Goal: Information Seeking & Learning: Check status

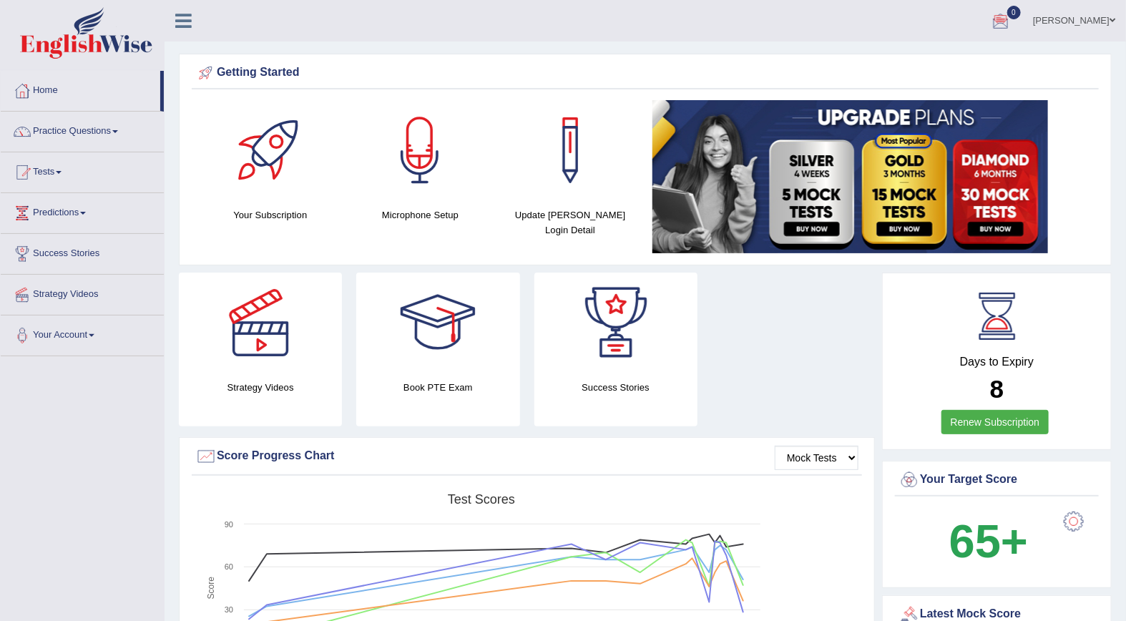
click at [738, 24] on ul "Mohita Negi Toggle navigation Username: Mohita Access Type: Online Subscription…" at bounding box center [789, 20] width 673 height 41
click at [1012, 21] on div at bounding box center [1000, 21] width 21 height 21
click at [1012, 18] on div at bounding box center [1000, 21] width 21 height 21
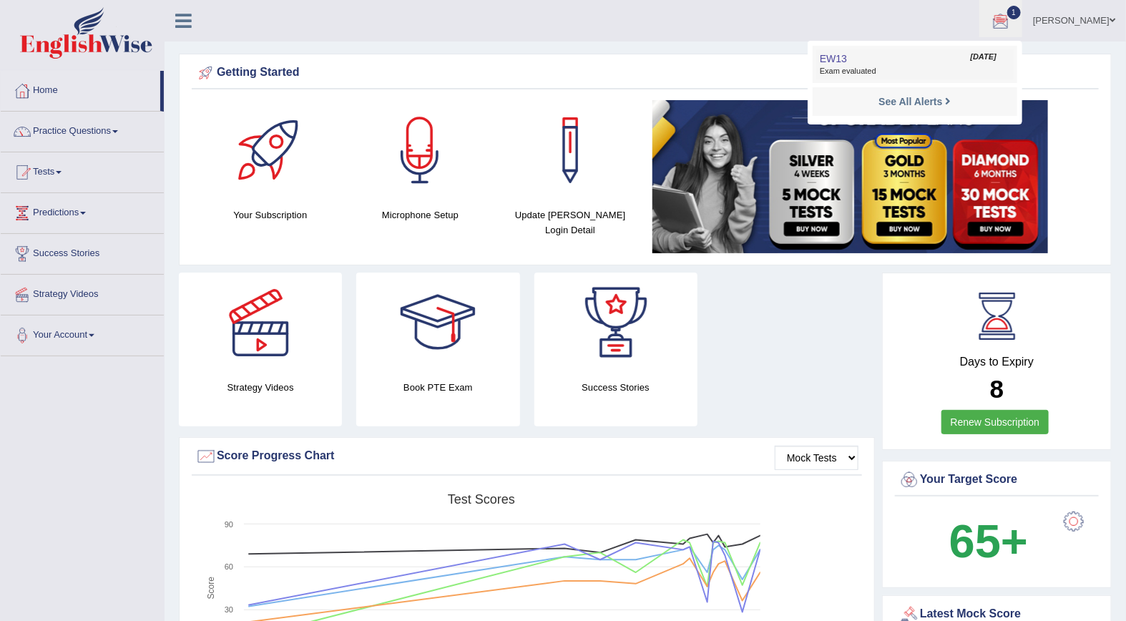
click at [997, 58] on span "[DATE]" at bounding box center [984, 57] width 26 height 11
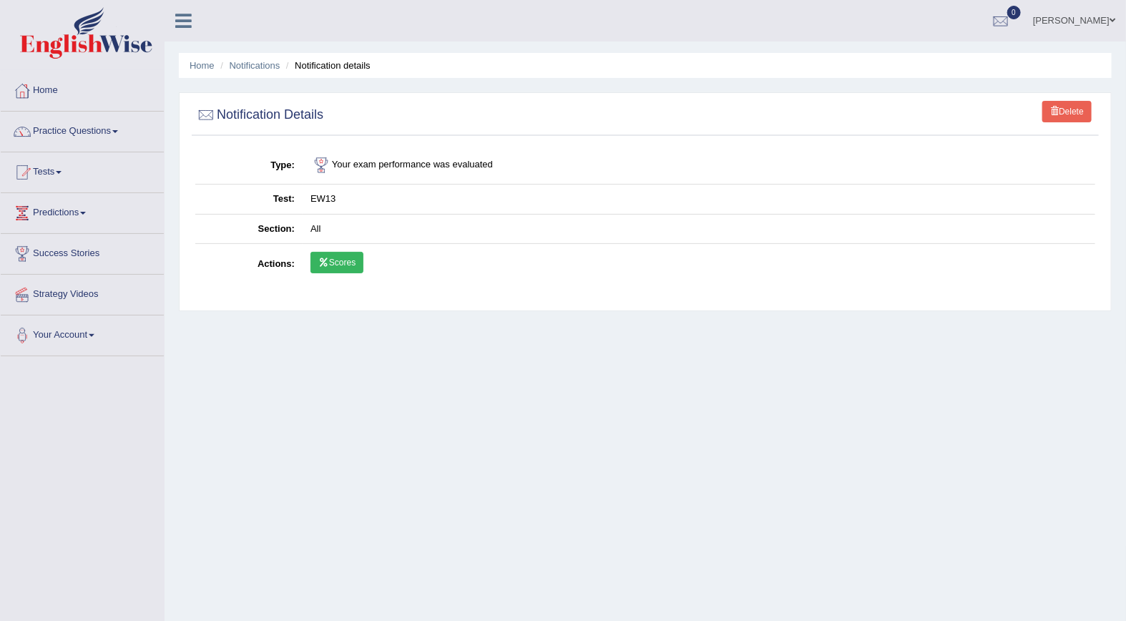
click at [342, 268] on link "Scores" at bounding box center [336, 262] width 53 height 21
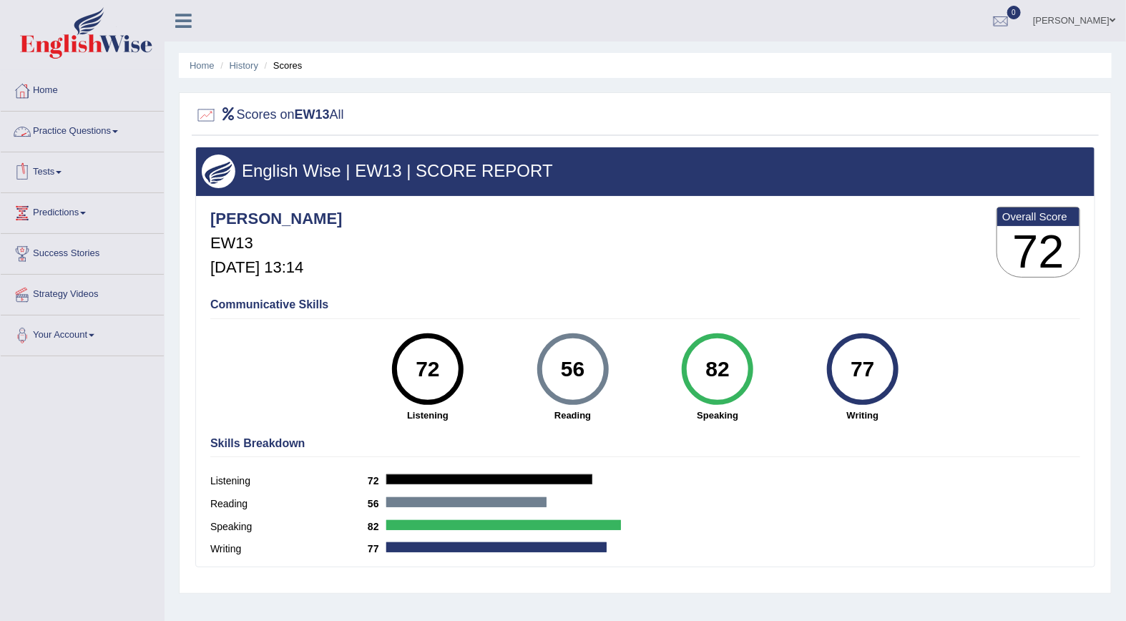
click at [48, 172] on link "Tests" at bounding box center [82, 170] width 163 height 36
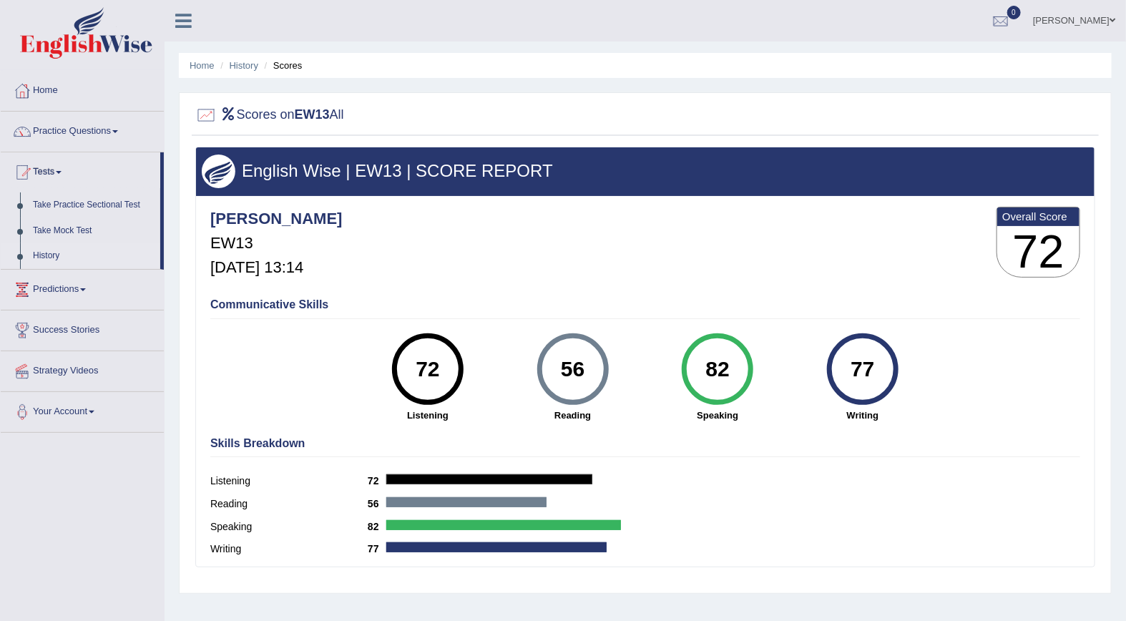
click at [44, 258] on link "History" at bounding box center [93, 256] width 134 height 26
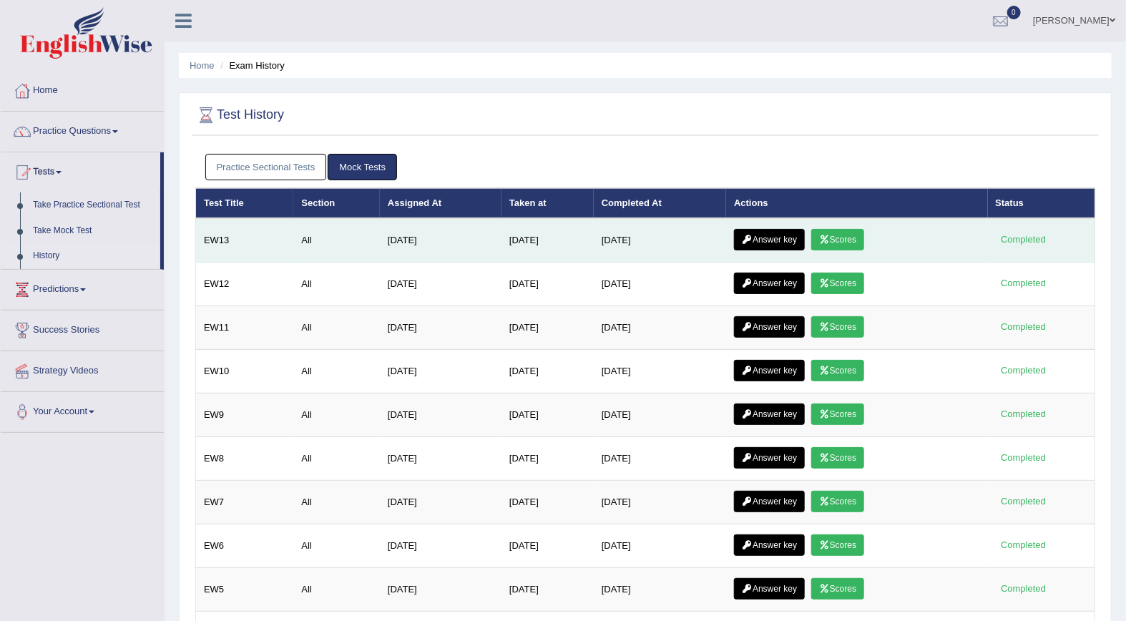
click at [762, 240] on link "Answer key" at bounding box center [769, 239] width 71 height 21
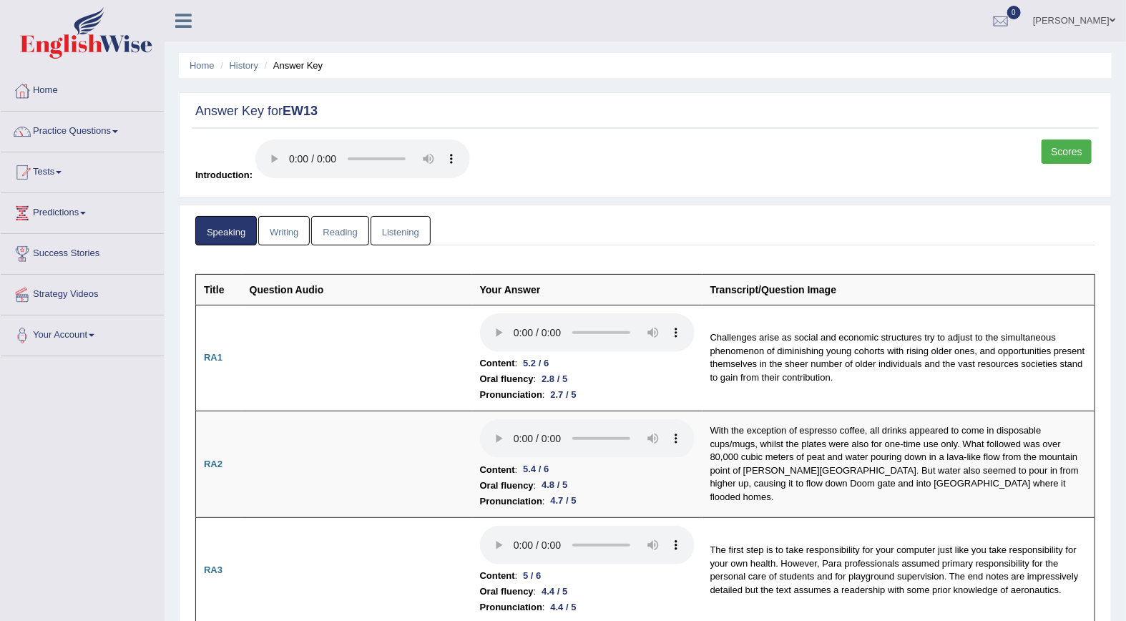
click at [279, 230] on link "Writing" at bounding box center [284, 230] width 52 height 29
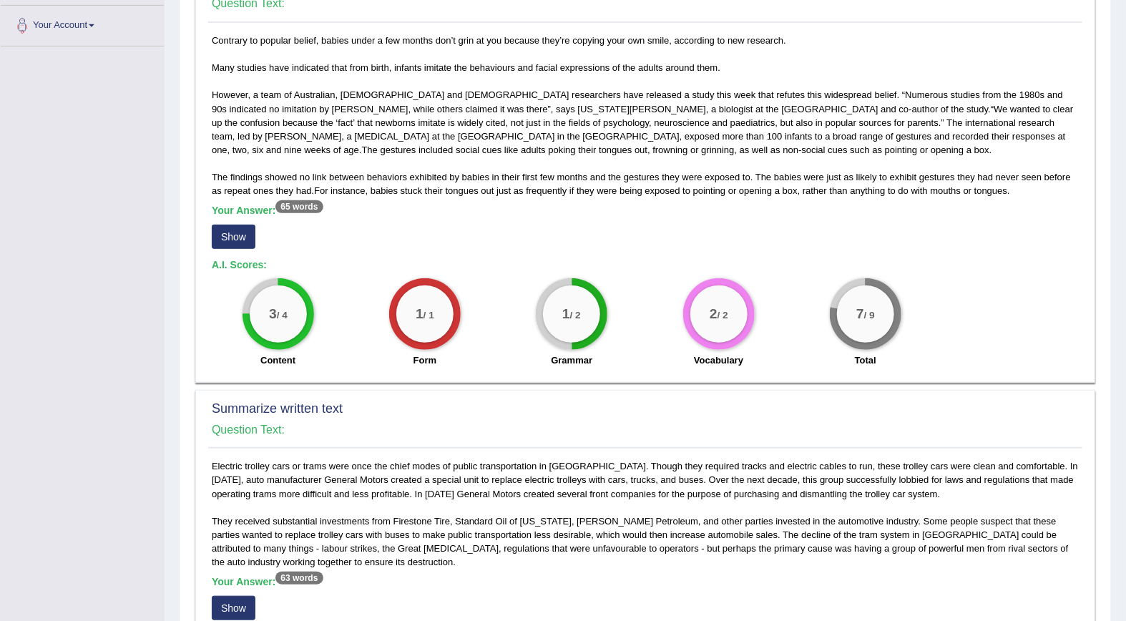
scroll to position [308, 0]
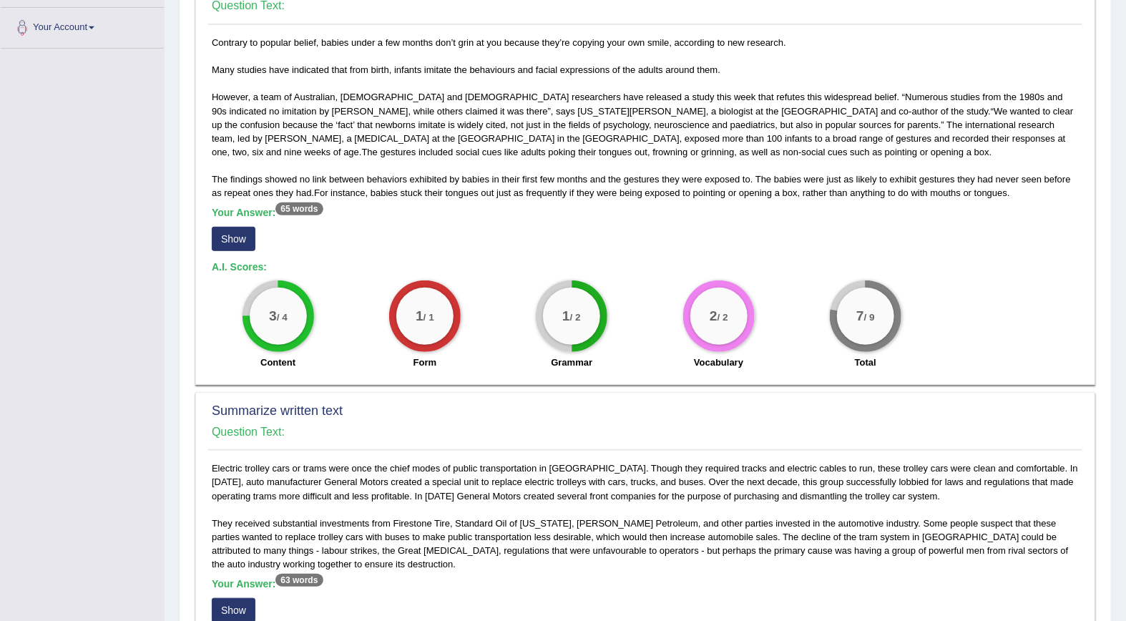
click at [238, 240] on button "Show" at bounding box center [234, 239] width 44 height 24
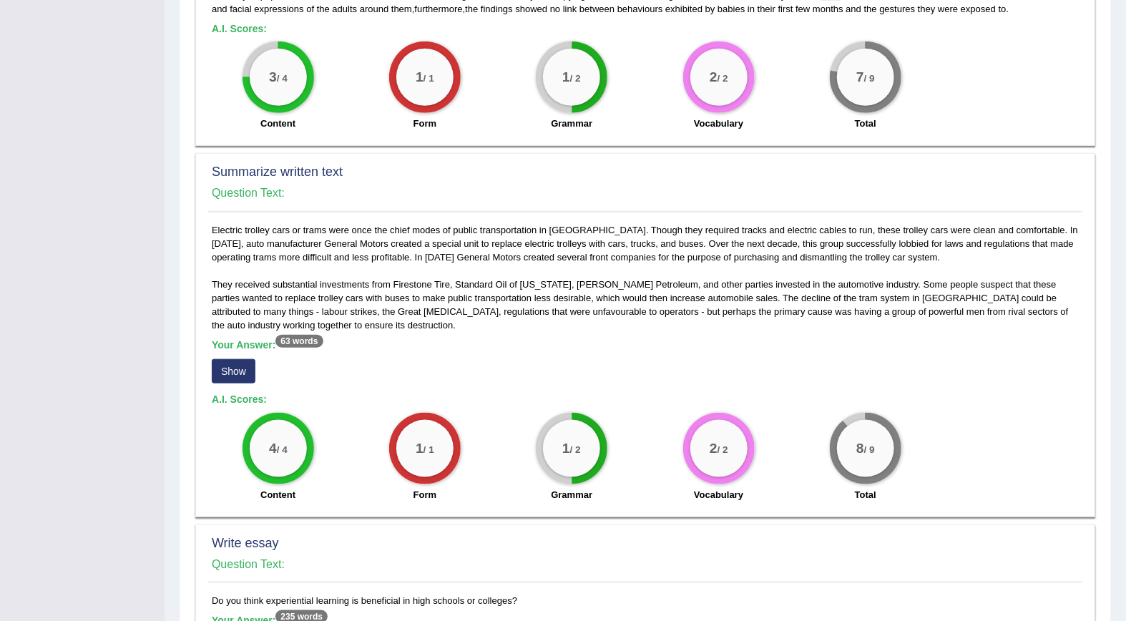
scroll to position [554, 0]
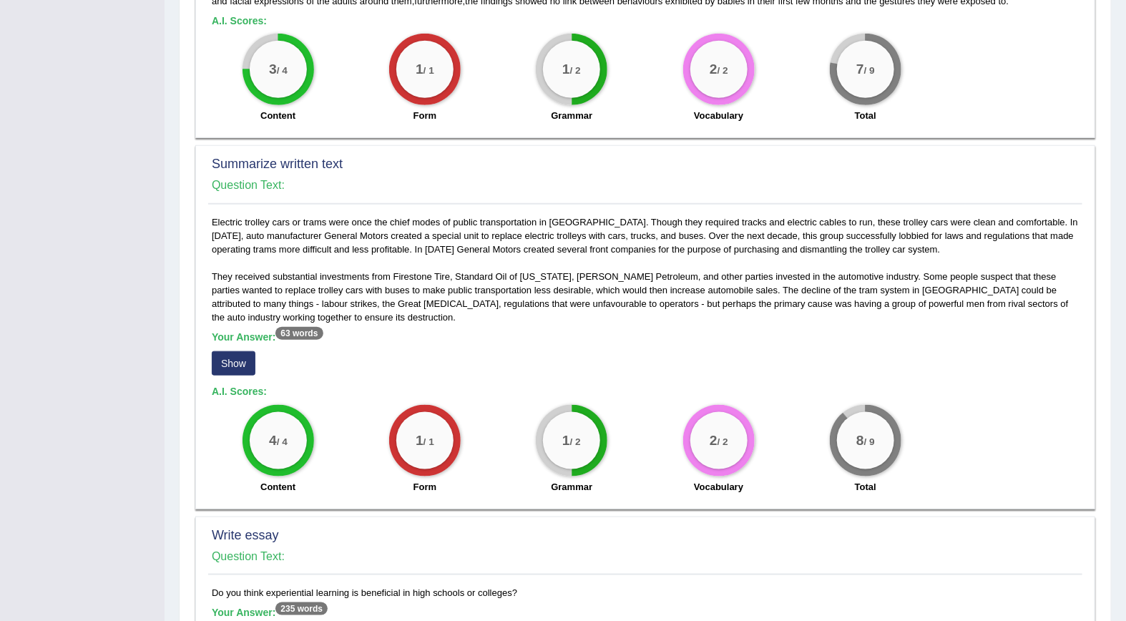
click at [236, 366] on button "Show" at bounding box center [234, 363] width 44 height 24
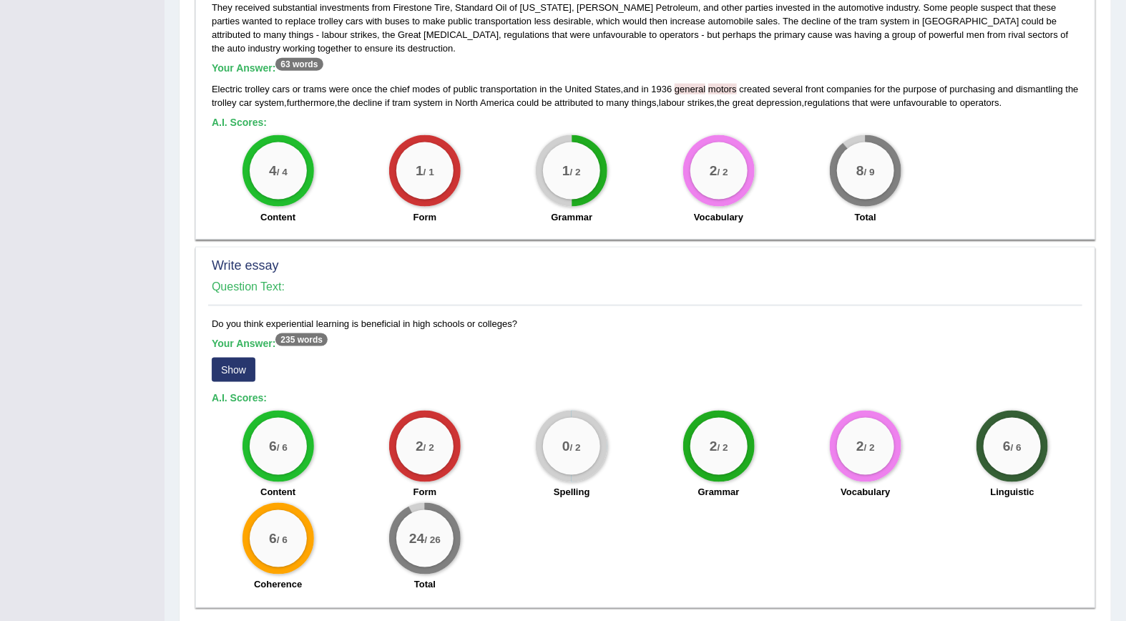
scroll to position [876, 0]
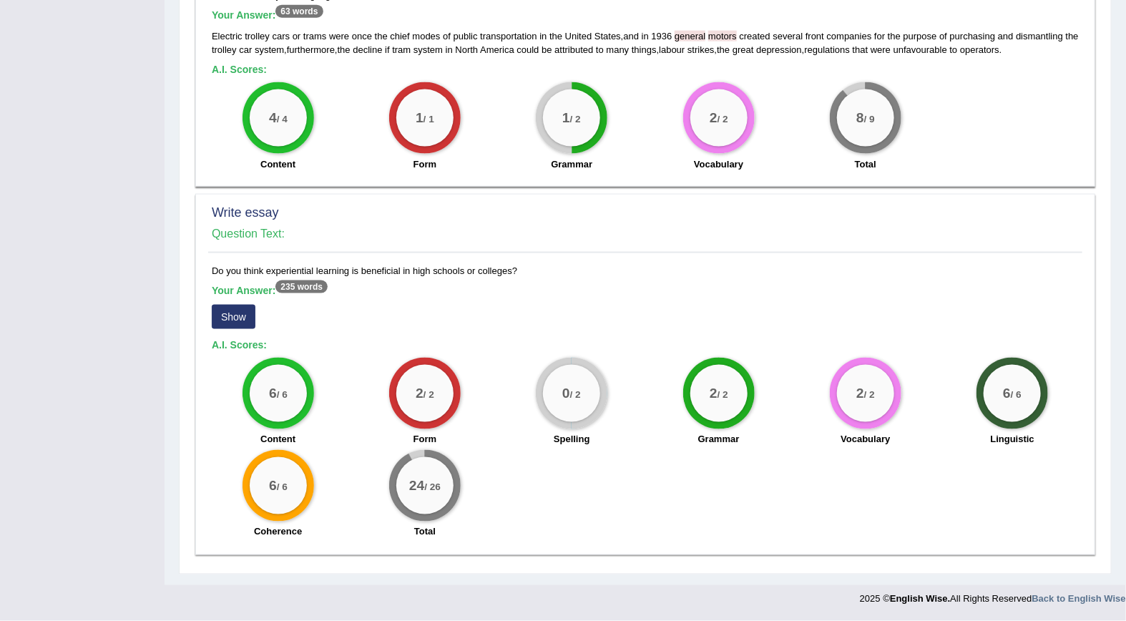
click at [237, 313] on button "Show" at bounding box center [234, 317] width 44 height 24
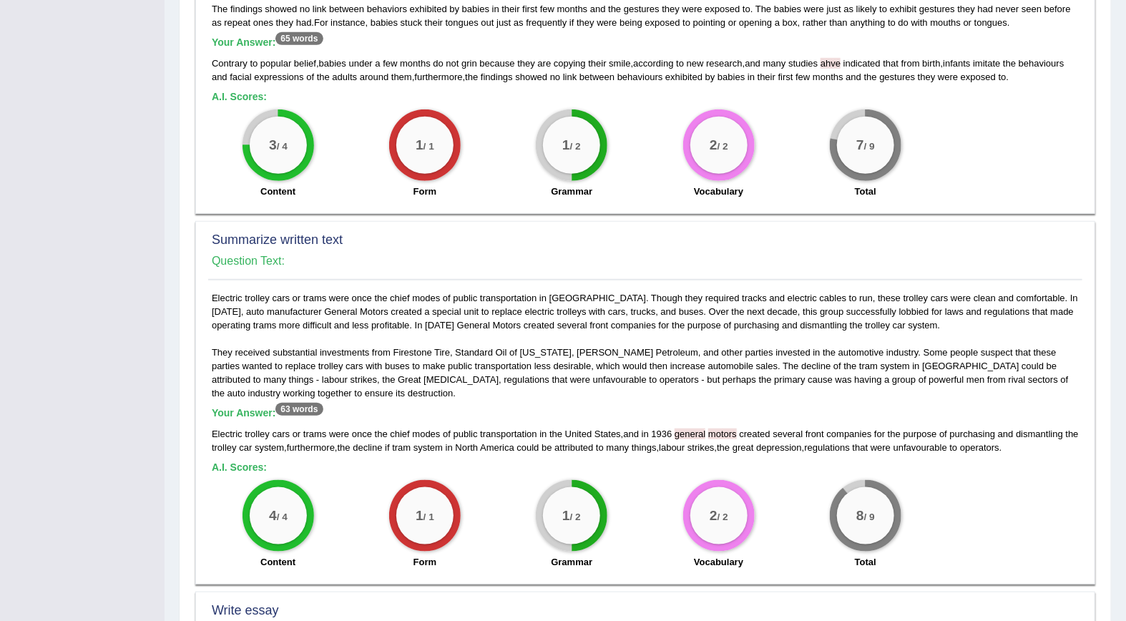
scroll to position [129, 0]
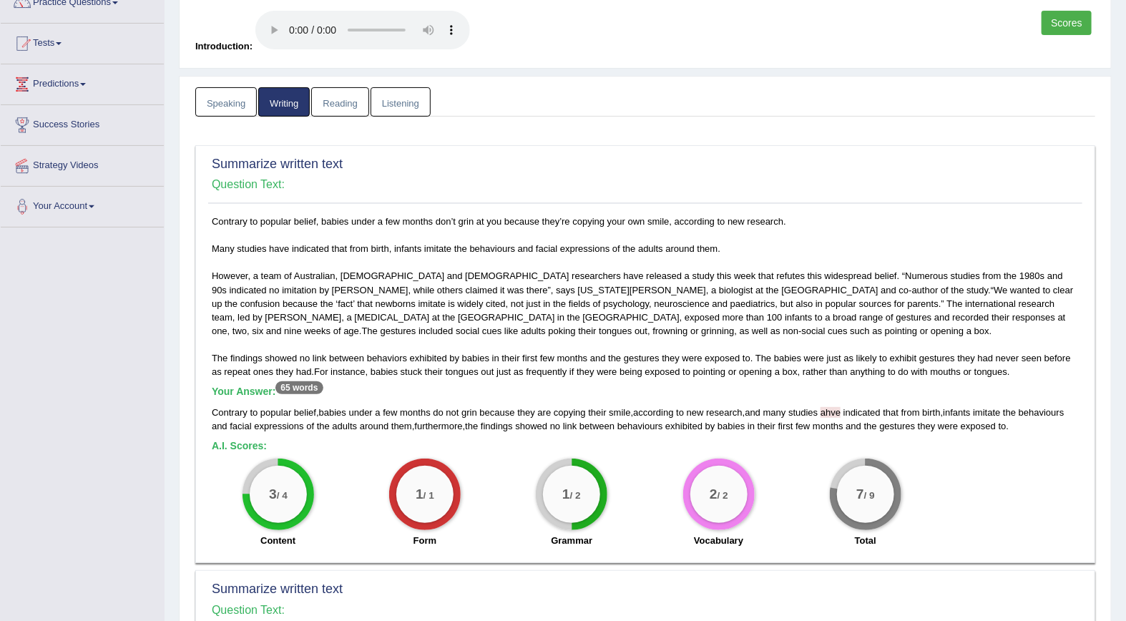
click at [330, 109] on link "Reading" at bounding box center [339, 101] width 57 height 29
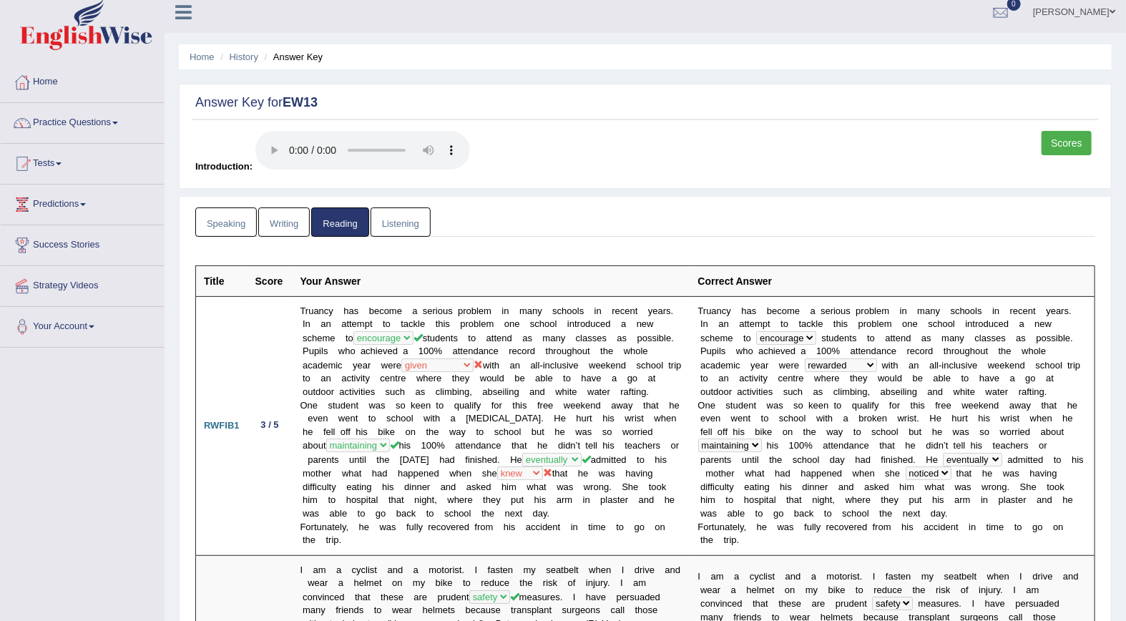
scroll to position [0, 0]
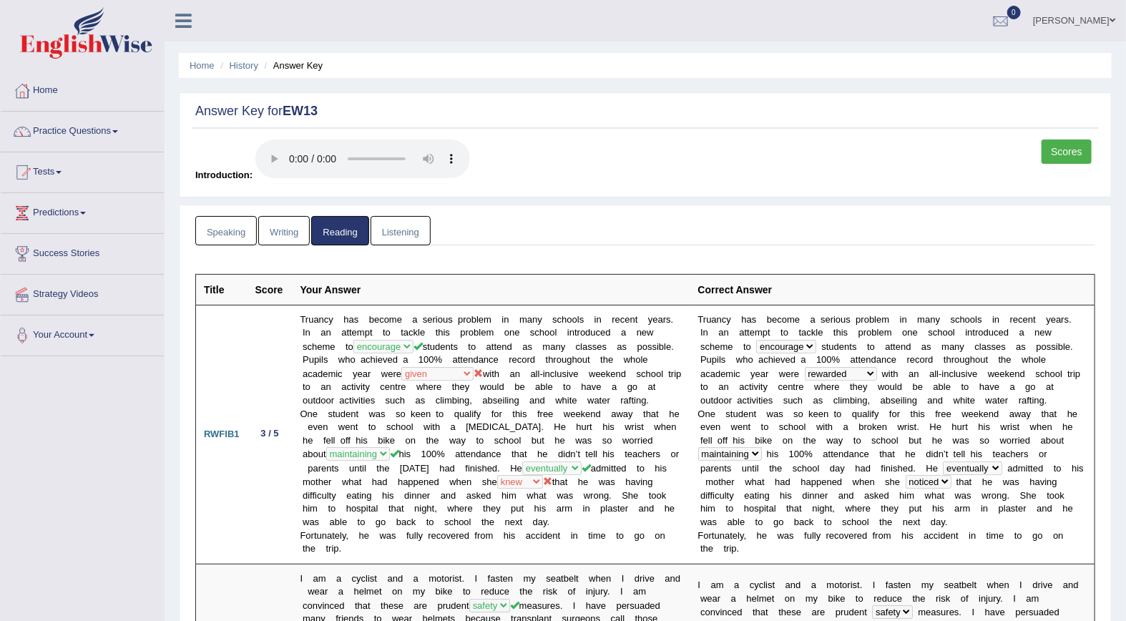
click at [406, 227] on link "Listening" at bounding box center [401, 230] width 60 height 29
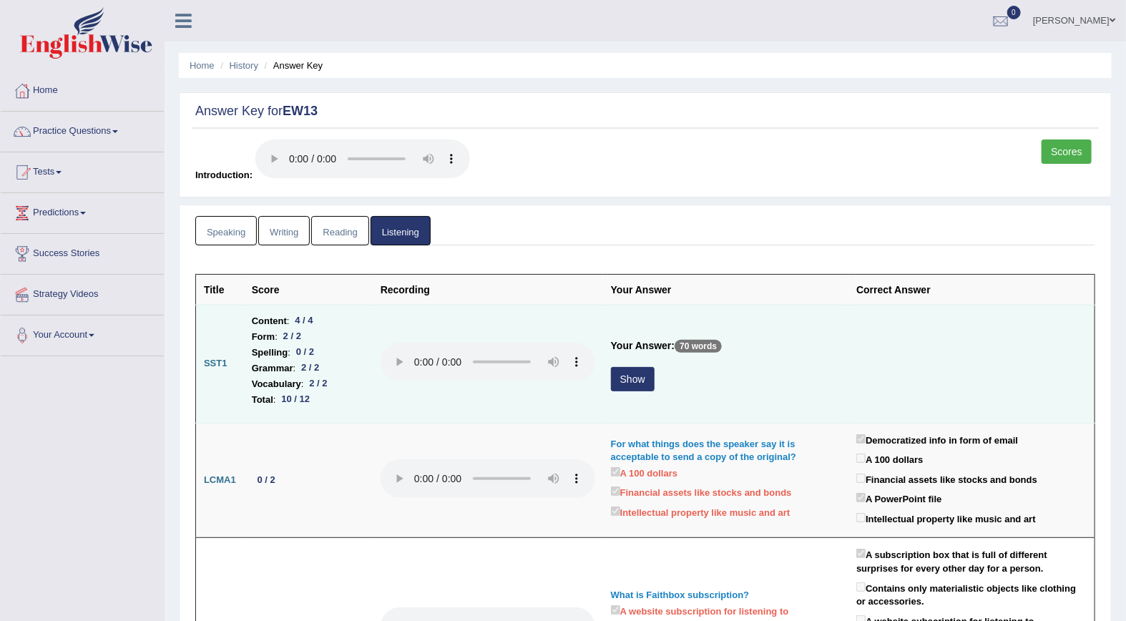
click at [623, 373] on button "Show" at bounding box center [633, 379] width 44 height 24
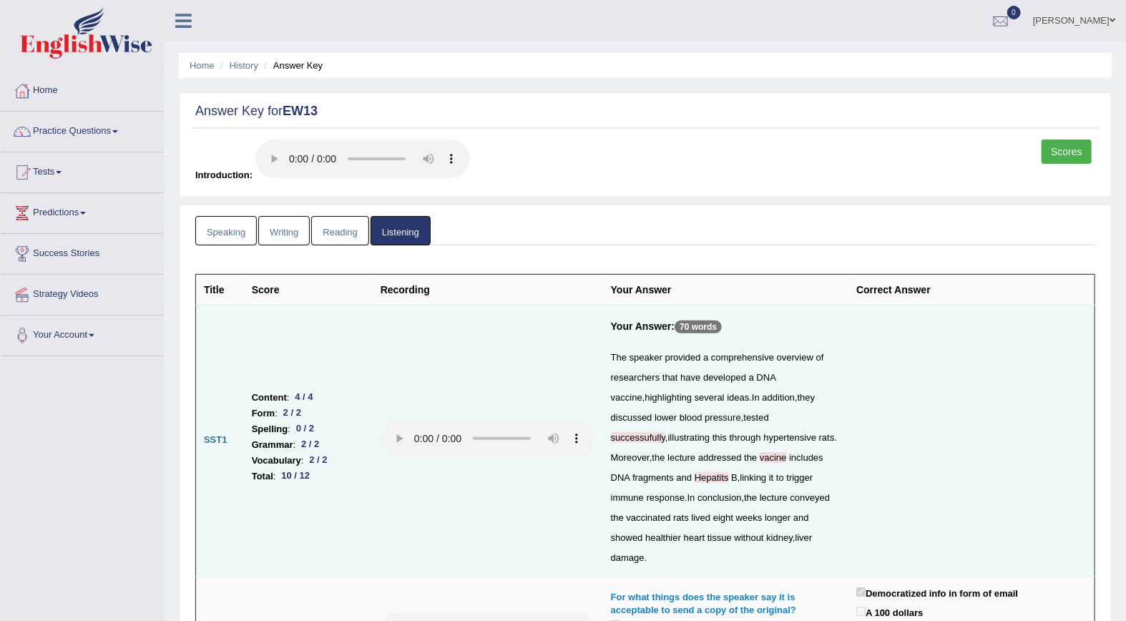
click at [1062, 150] on link "Scores" at bounding box center [1067, 152] width 50 height 24
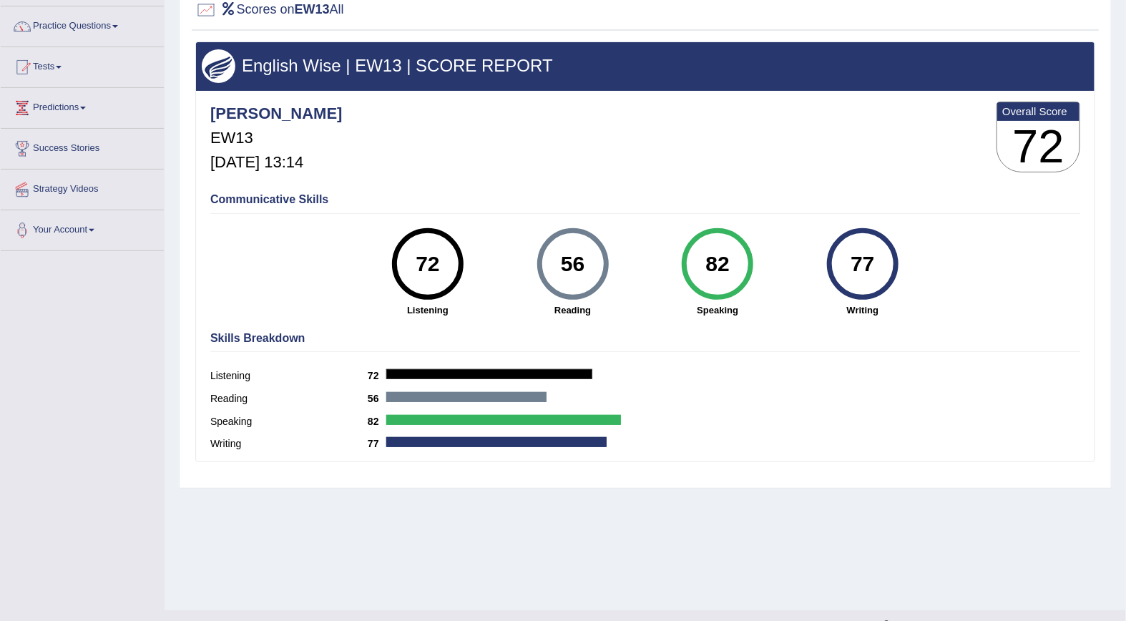
scroll to position [104, 0]
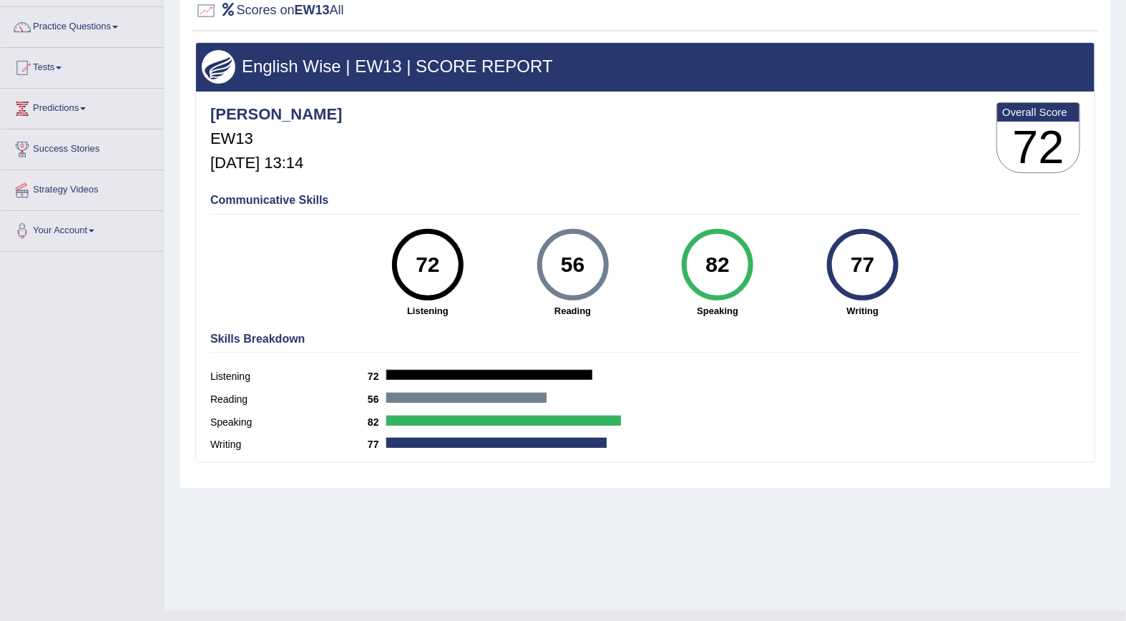
click at [49, 67] on link "Tests" at bounding box center [82, 66] width 163 height 36
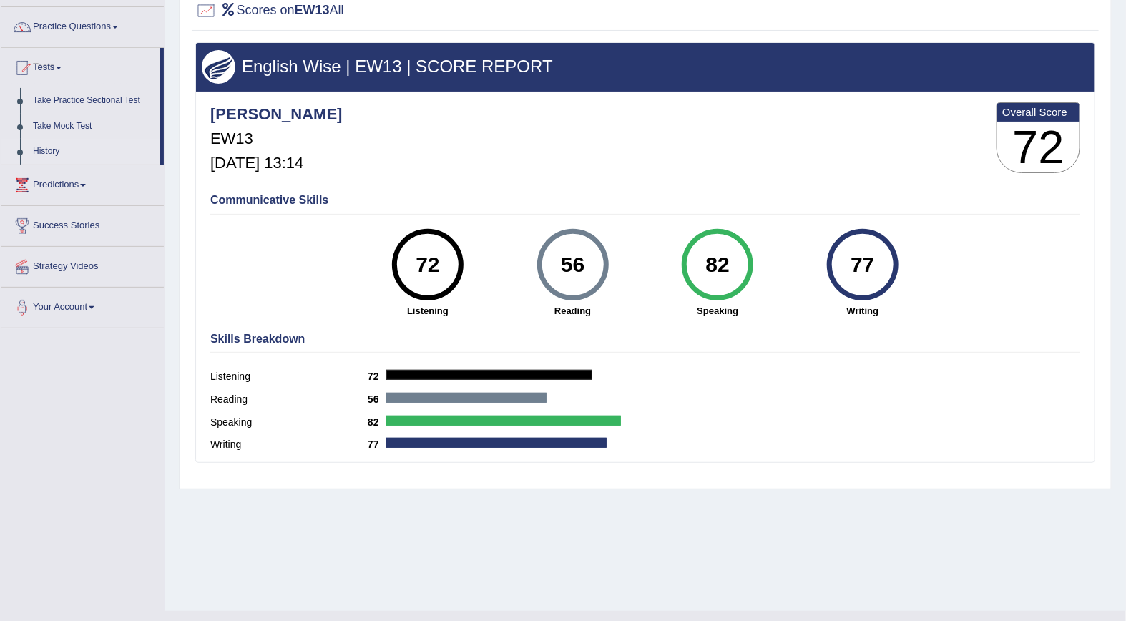
click at [52, 150] on link "History" at bounding box center [93, 152] width 134 height 26
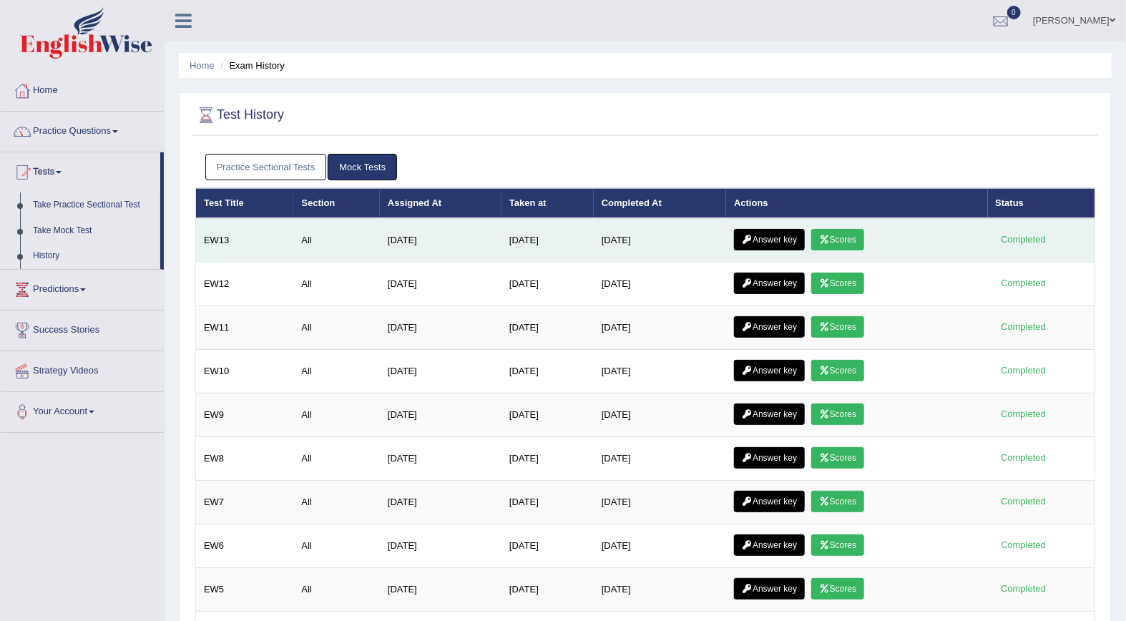
click at [783, 236] on link "Answer key" at bounding box center [769, 239] width 71 height 21
